Goal: Obtain resource: Download file/media

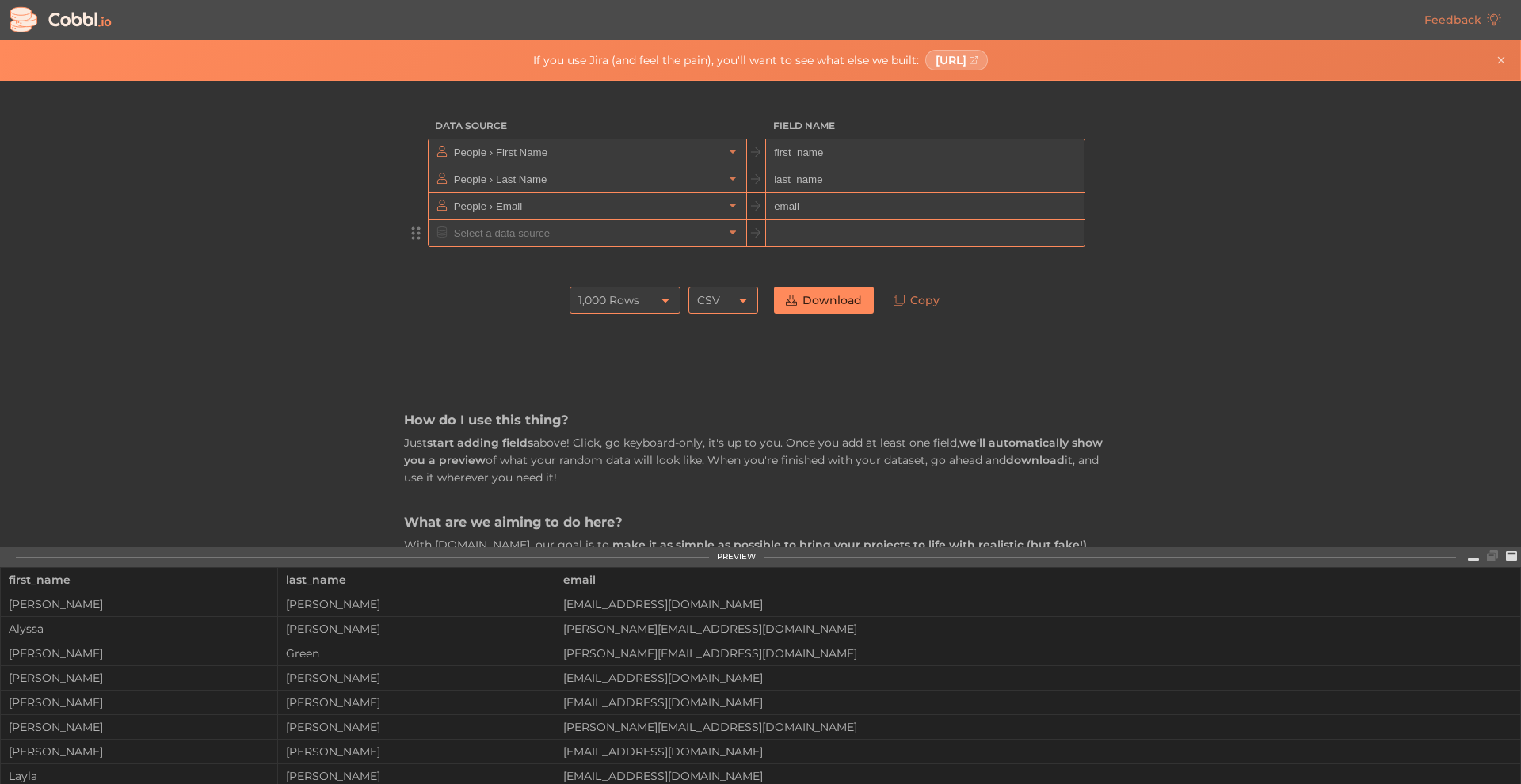
click at [525, 221] on input "text" at bounding box center [586, 233] width 273 height 26
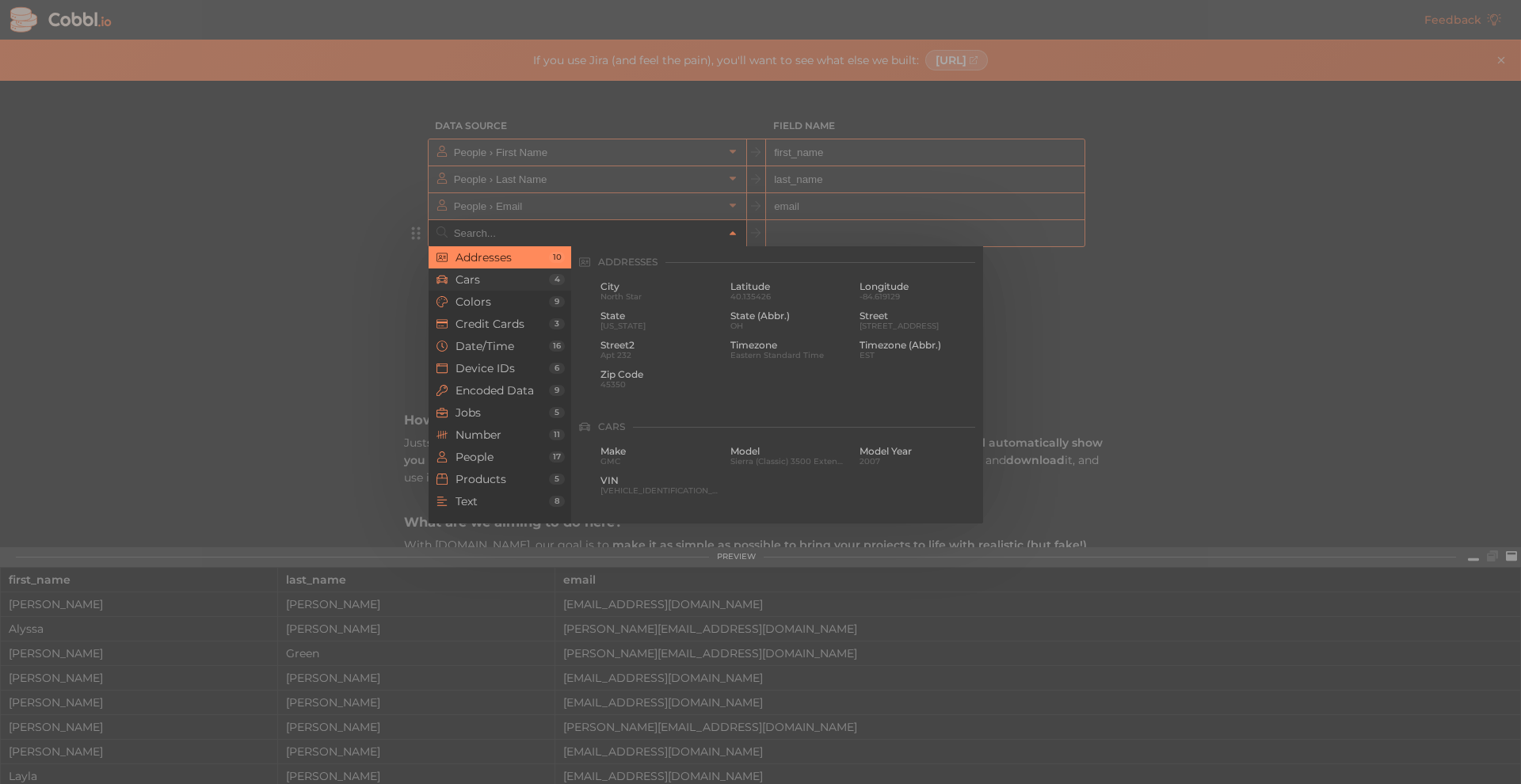
click at [506, 272] on li "Cars 4" at bounding box center [500, 280] width 143 height 22
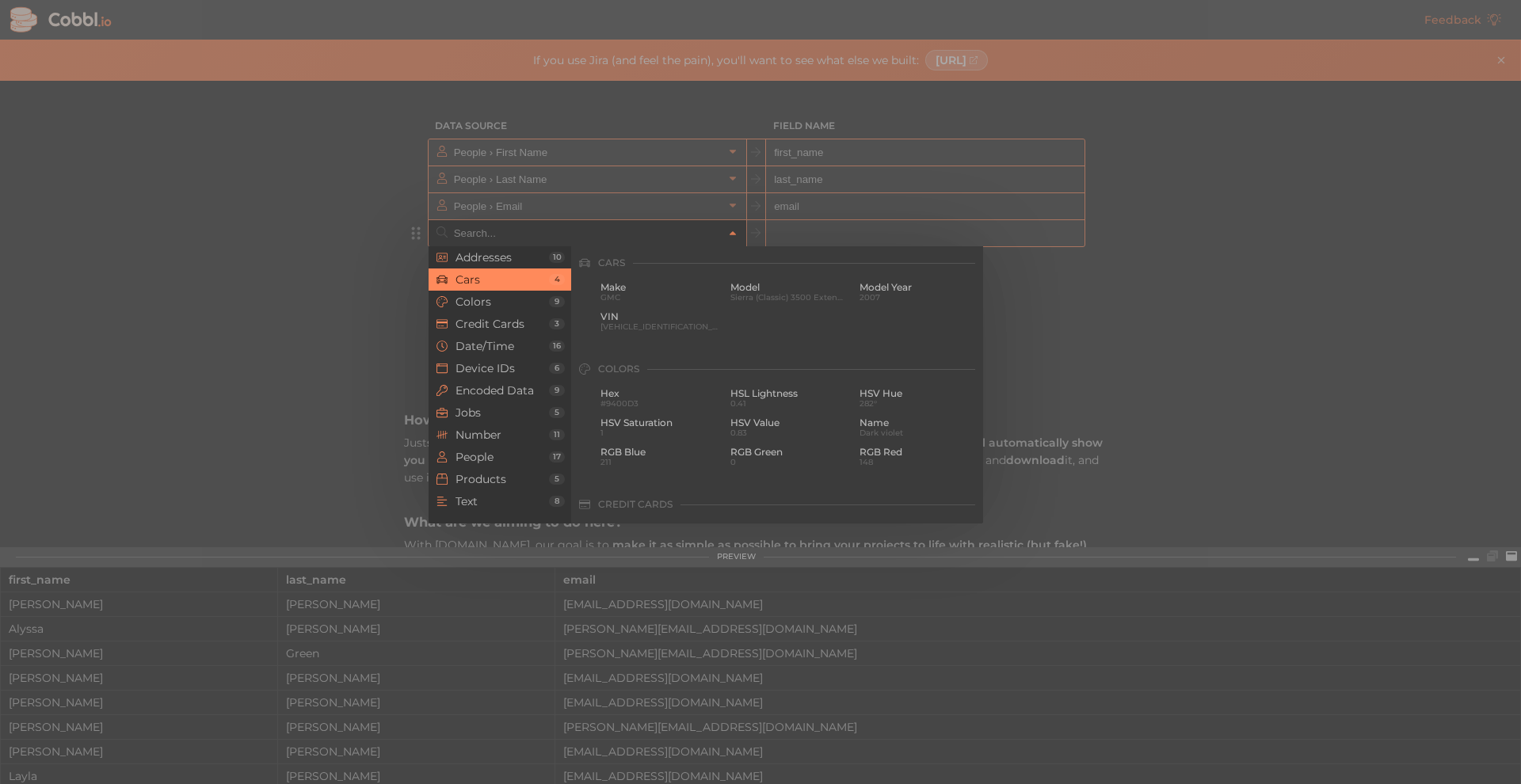
scroll to position [165, 0]
click at [662, 294] on span "GMC" at bounding box center [660, 296] width 118 height 9
type input "Cars › Make"
type input "make"
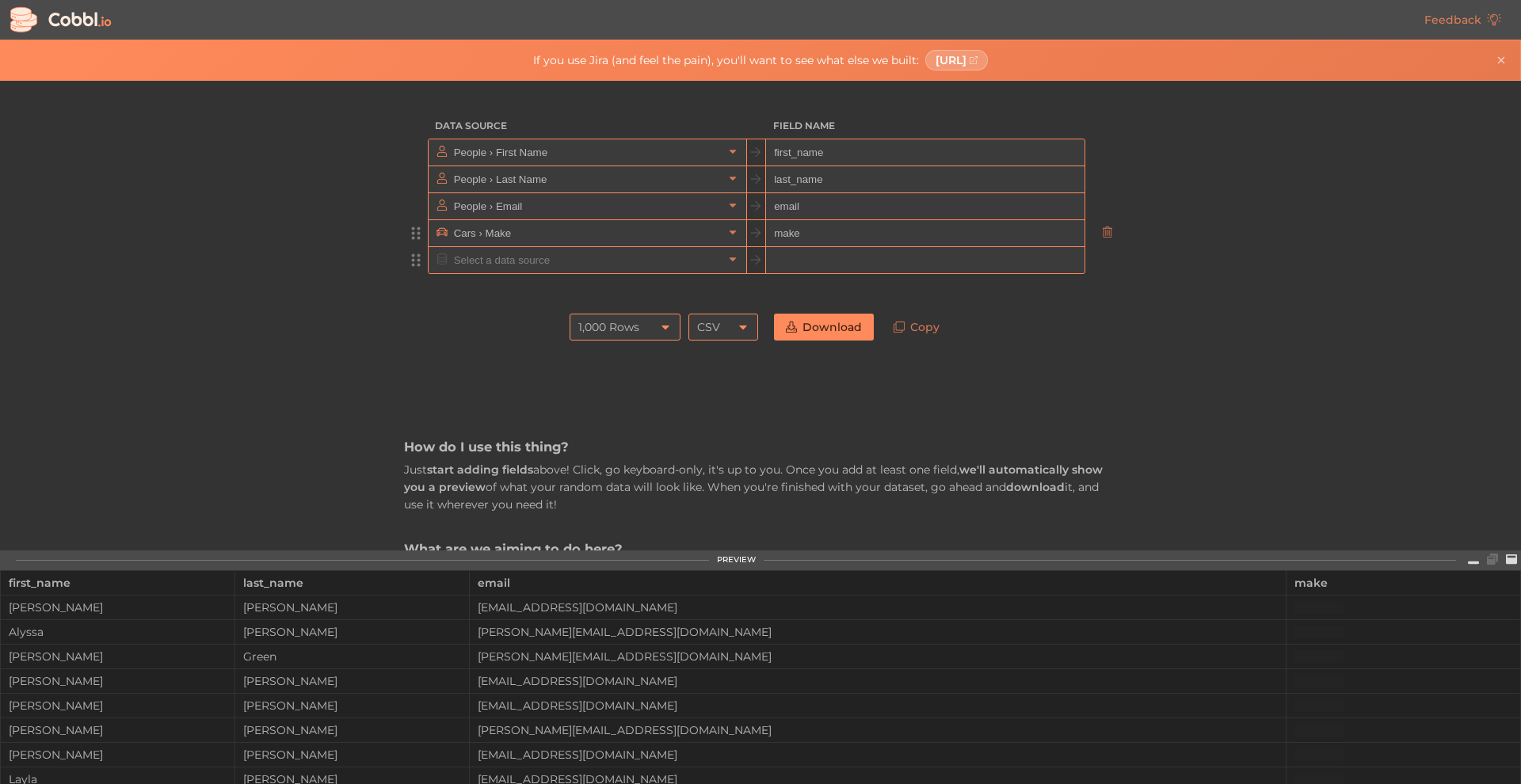
click at [507, 262] on input "text" at bounding box center [586, 260] width 273 height 26
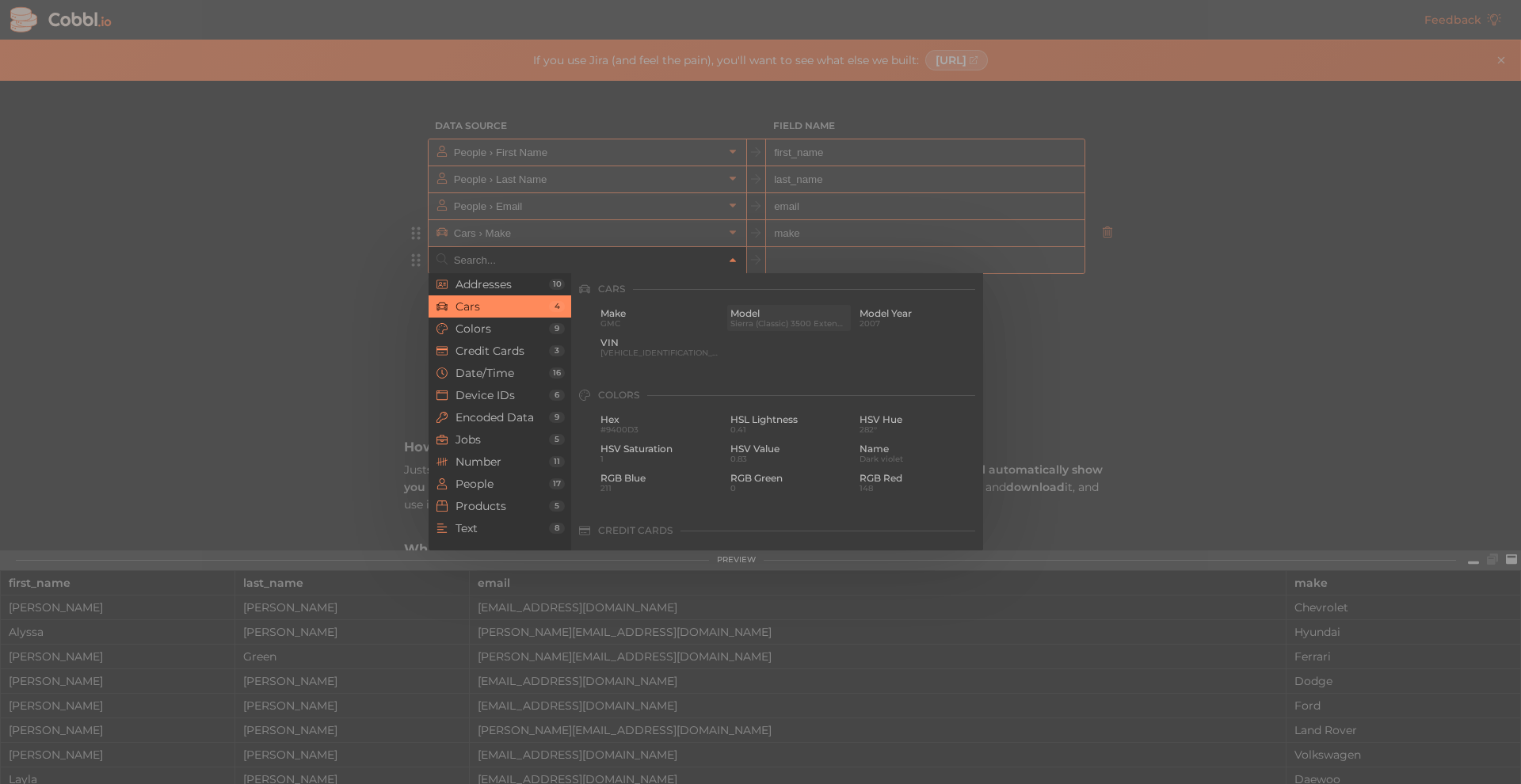
click at [758, 324] on span "Sierra (Classic) 3500 Extended Cab" at bounding box center [789, 323] width 118 height 9
type input "Cars › Model"
type input "model"
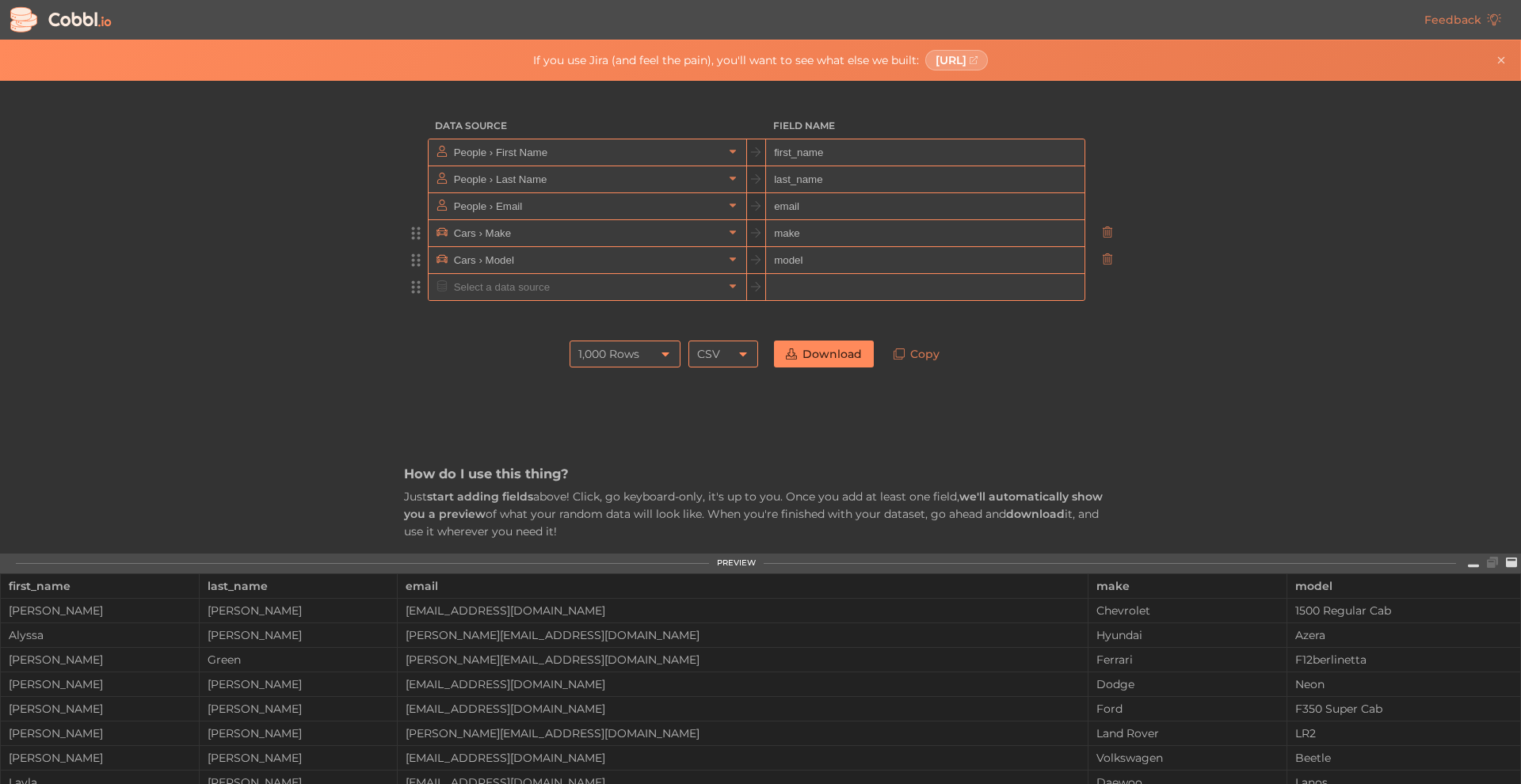
click at [489, 283] on input "text" at bounding box center [586, 287] width 273 height 26
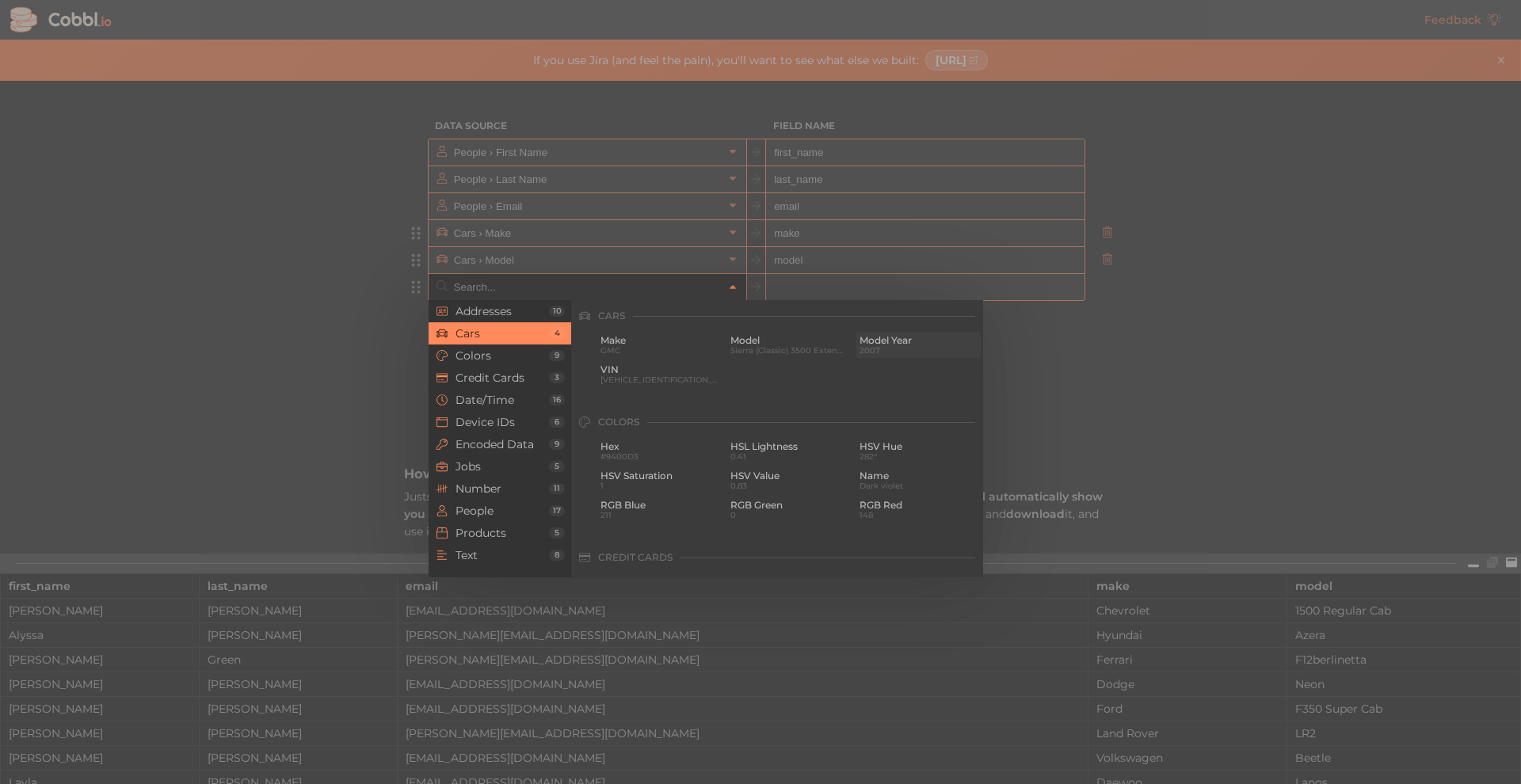
click at [905, 341] on span "Model Year" at bounding box center [919, 340] width 118 height 11
type input "Cars › Model Year"
type input "model_year"
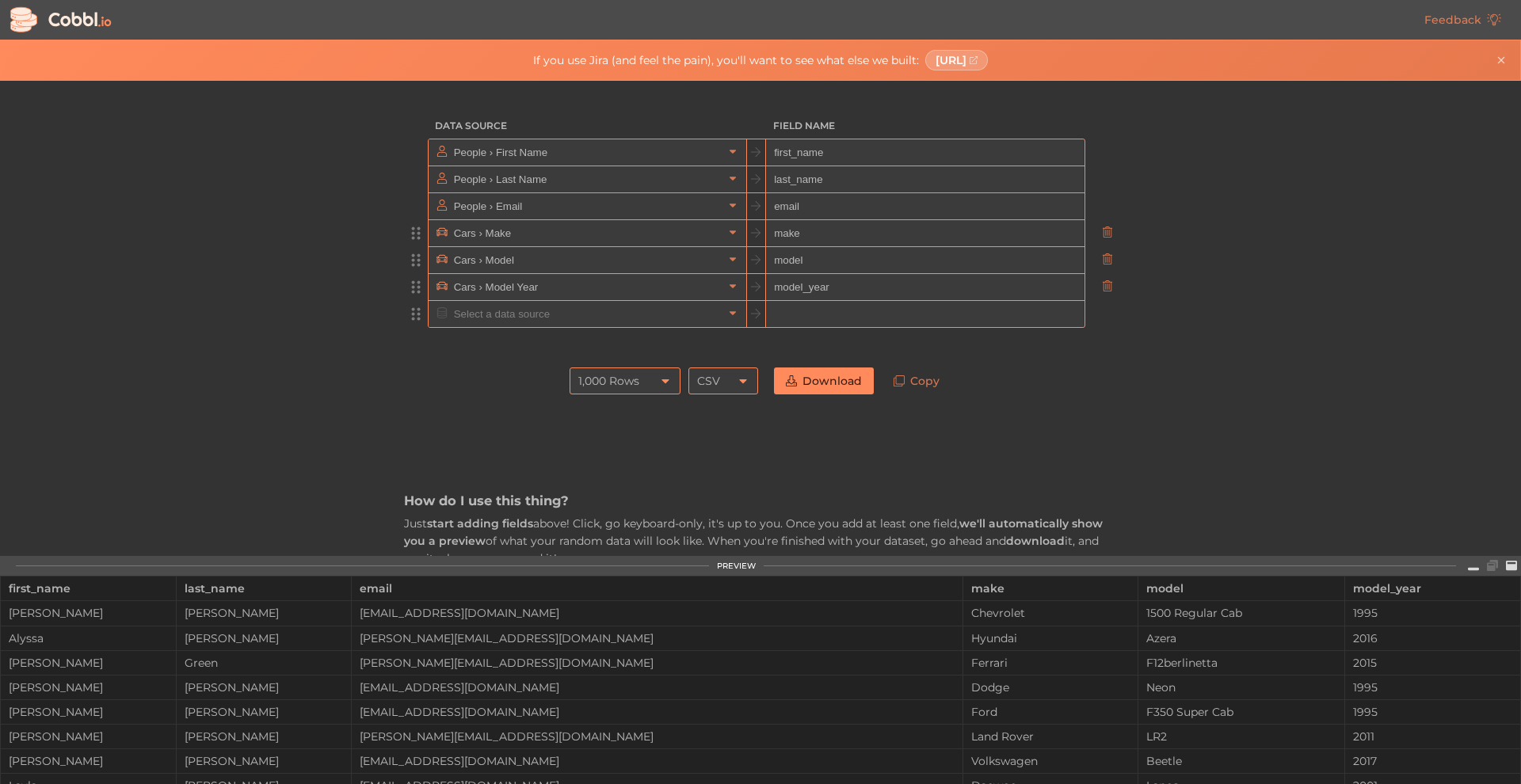
click at [504, 318] on input "text" at bounding box center [586, 314] width 273 height 26
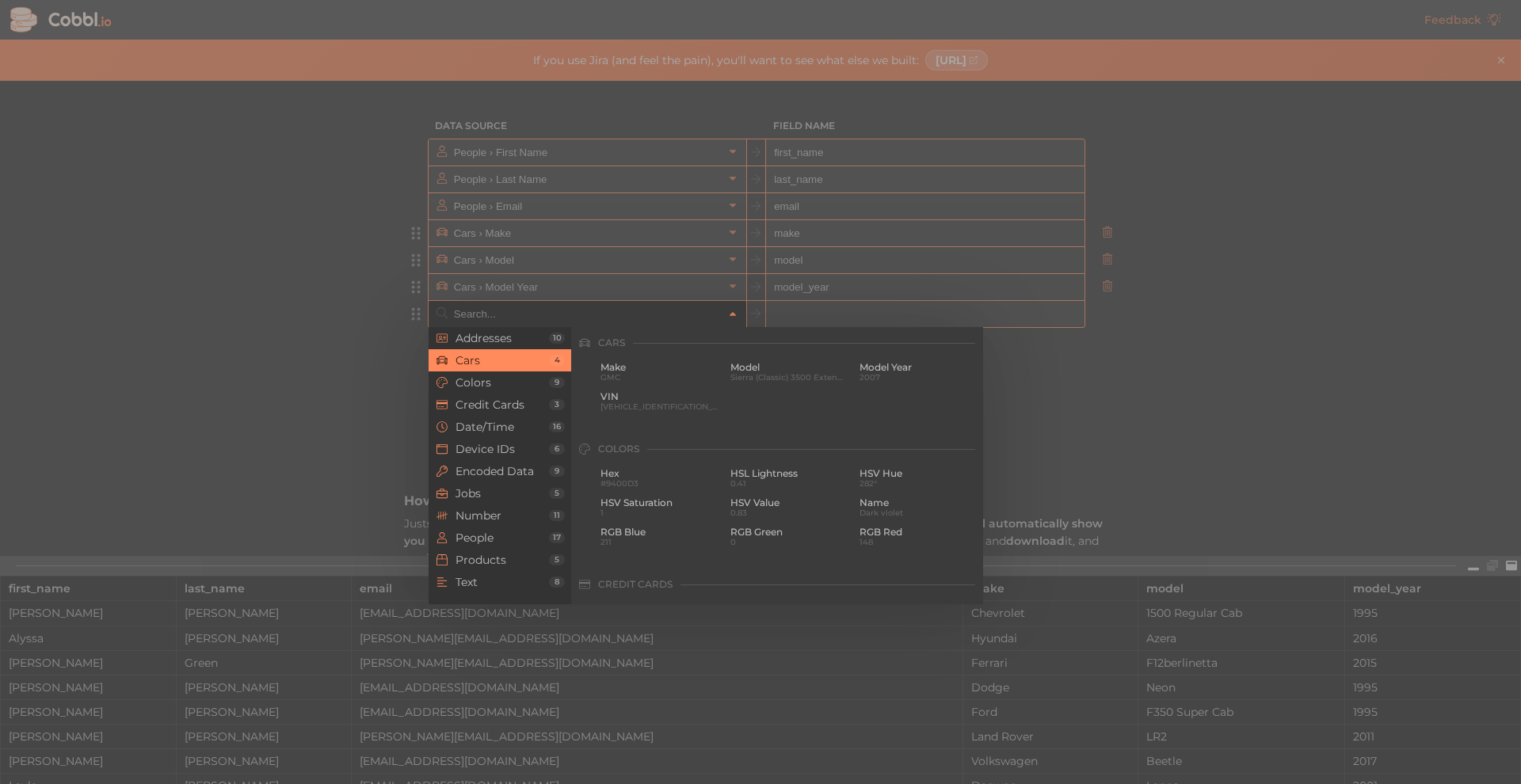
click at [376, 332] on div at bounding box center [760, 392] width 1521 height 784
click at [521, 307] on input "text" at bounding box center [586, 314] width 273 height 26
click at [474, 384] on span "Colors" at bounding box center [502, 382] width 93 height 13
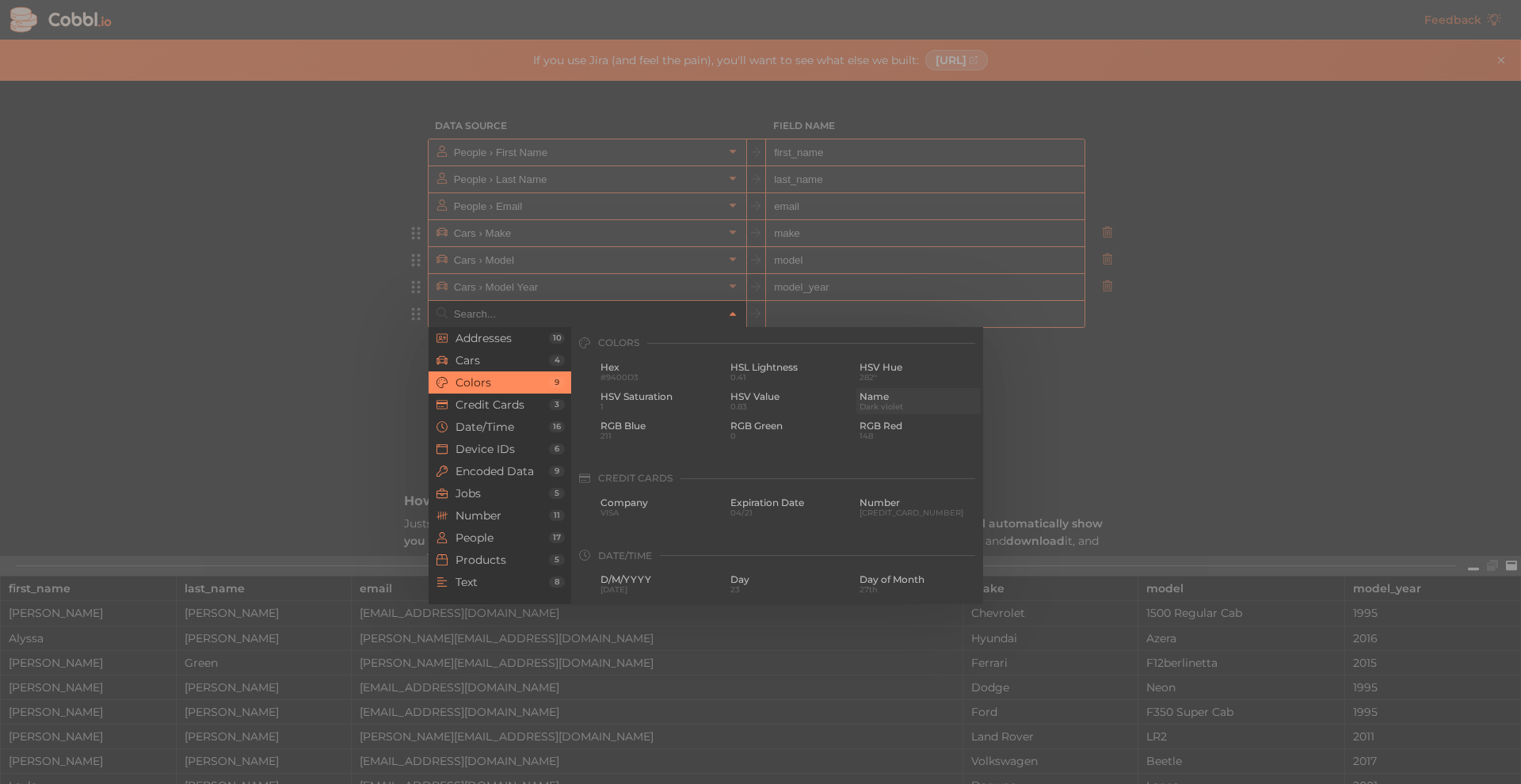
click at [883, 402] on span "Dark violet" at bounding box center [919, 406] width 118 height 9
type input "Colors › Name"
type input "color"
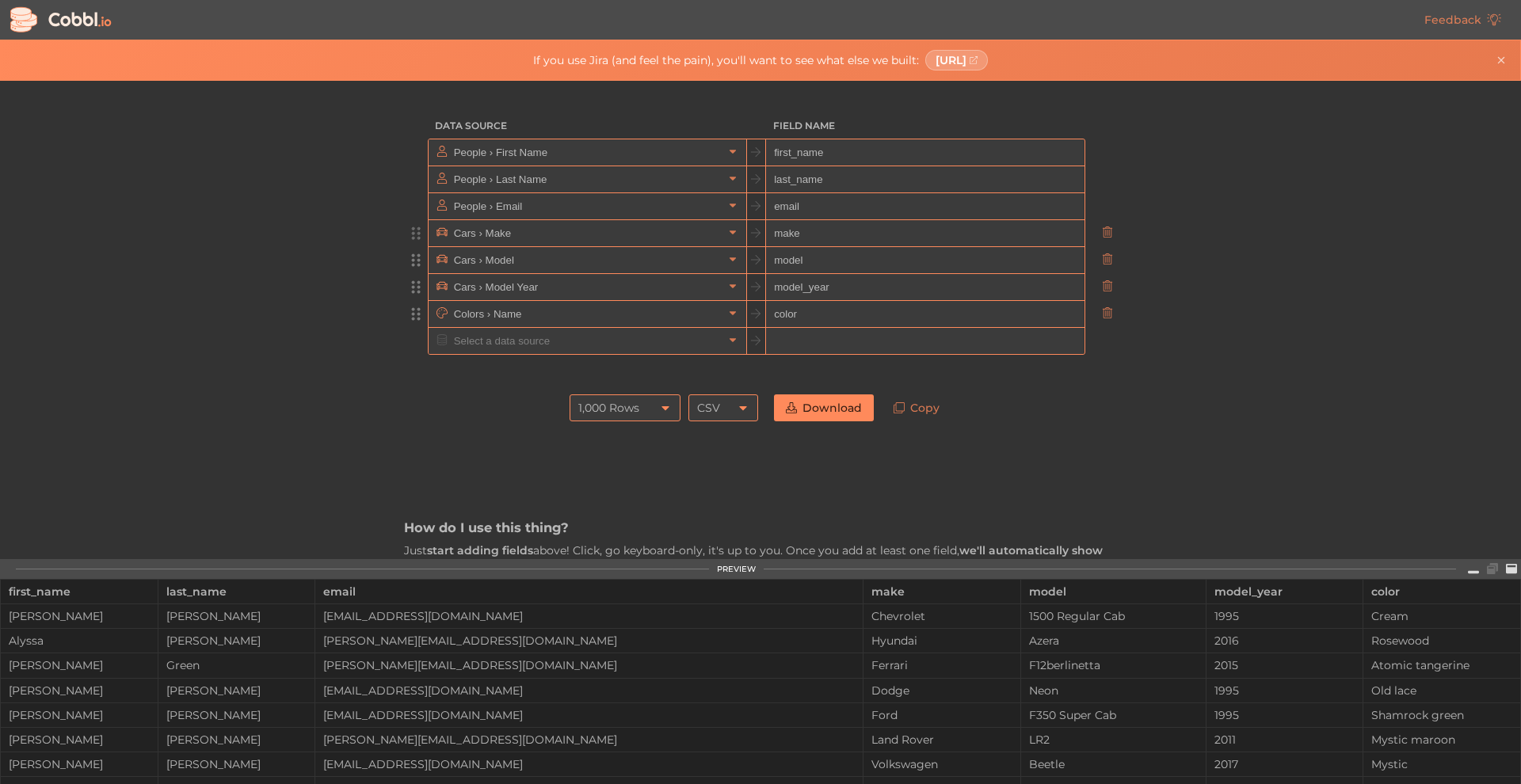
click at [836, 410] on link "Download" at bounding box center [824, 408] width 100 height 27
